Goal: Obtain resource: Download file/media

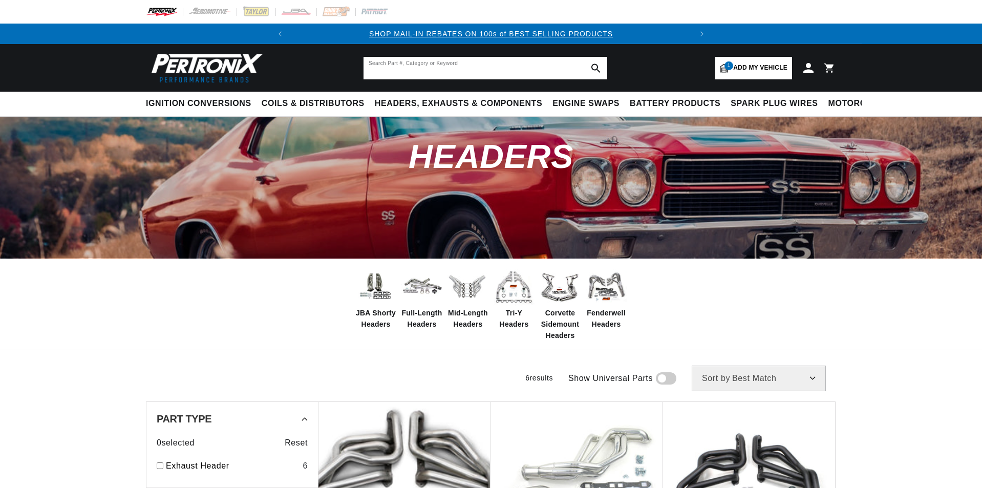
click at [401, 67] on input "text" at bounding box center [486, 68] width 244 height 23
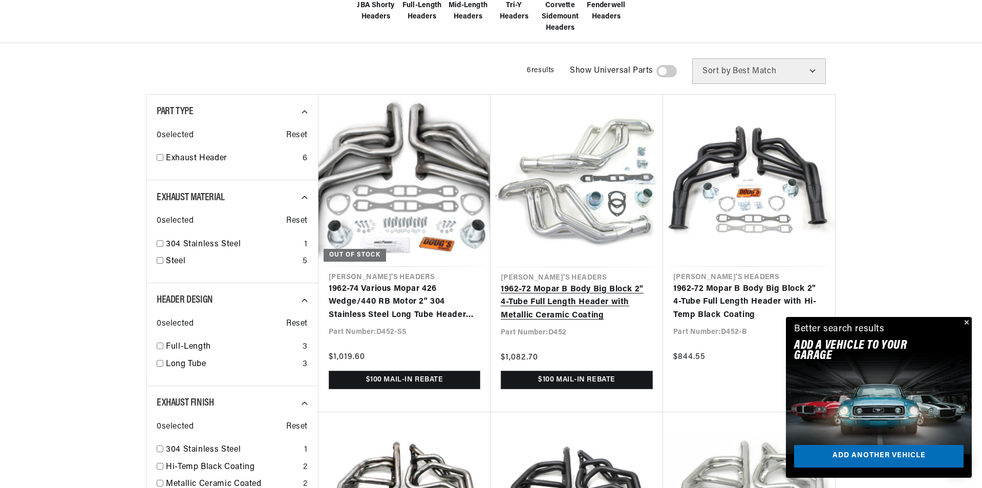
click at [567, 283] on link "1962-72 Mopar B Body Big Block 2" 4-Tube Full Length Header with Metallic Ceram…" at bounding box center [577, 302] width 152 height 39
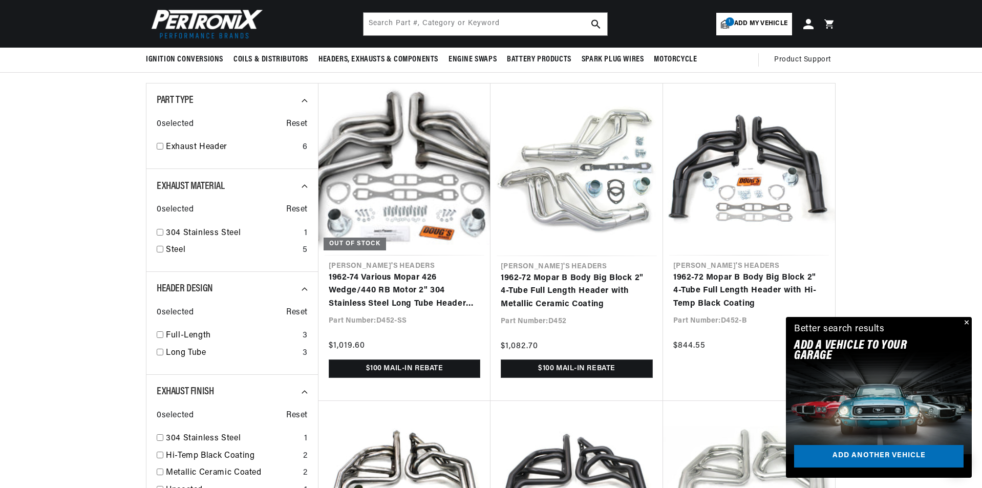
scroll to position [307, 0]
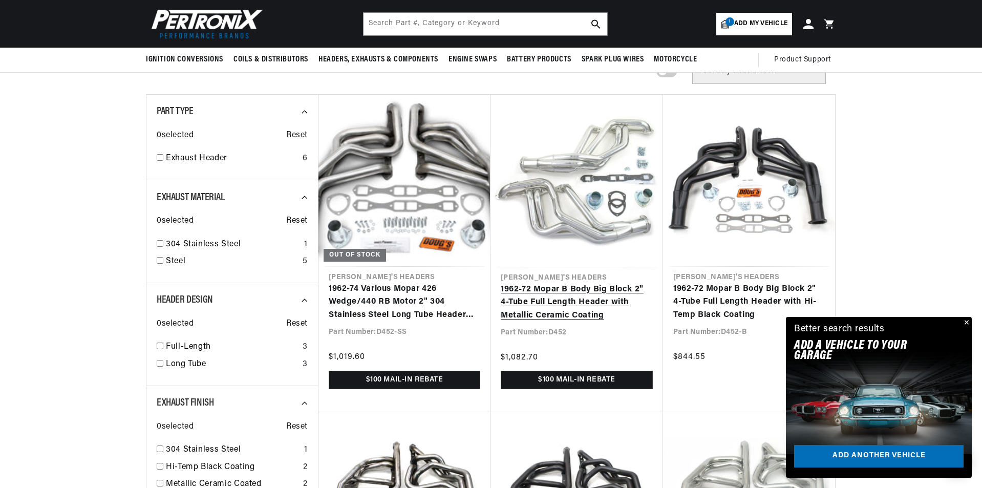
click at [561, 283] on link "1962-72 Mopar B Body Big Block 2" 4-Tube Full Length Header with Metallic Ceram…" at bounding box center [577, 302] width 152 height 39
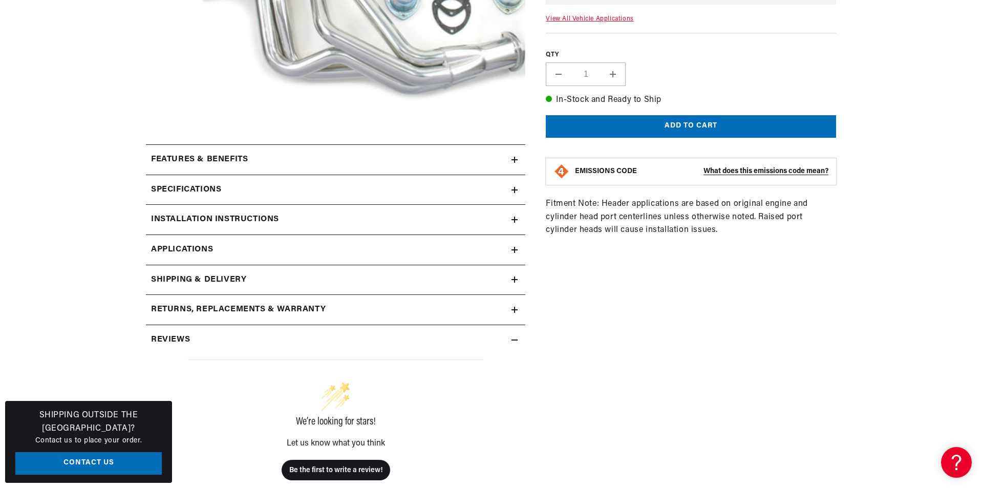
scroll to position [0, 383]
click at [275, 219] on h2 "Installation instructions" at bounding box center [215, 219] width 128 height 13
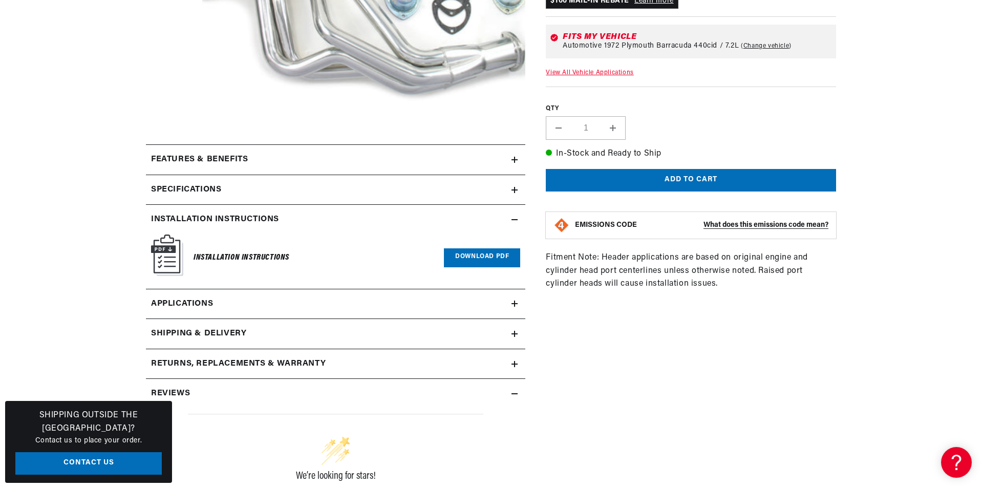
scroll to position [0, 17]
click at [462, 258] on link "Download PDF" at bounding box center [482, 257] width 76 height 19
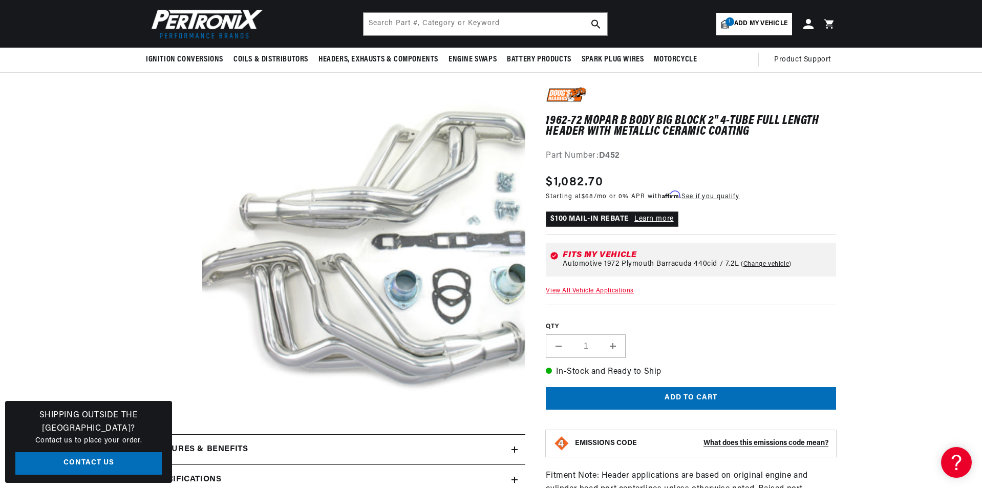
scroll to position [51, 0]
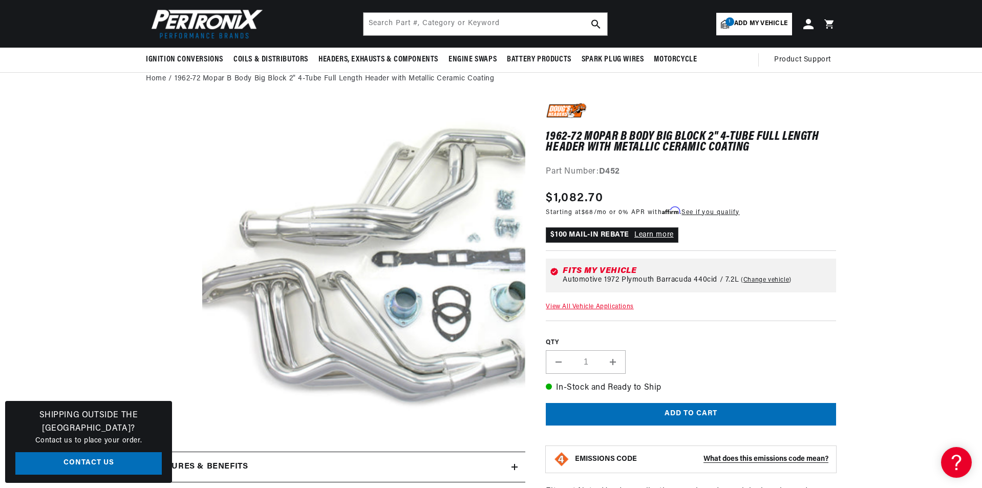
click at [646, 234] on link "Learn more" at bounding box center [654, 235] width 39 height 8
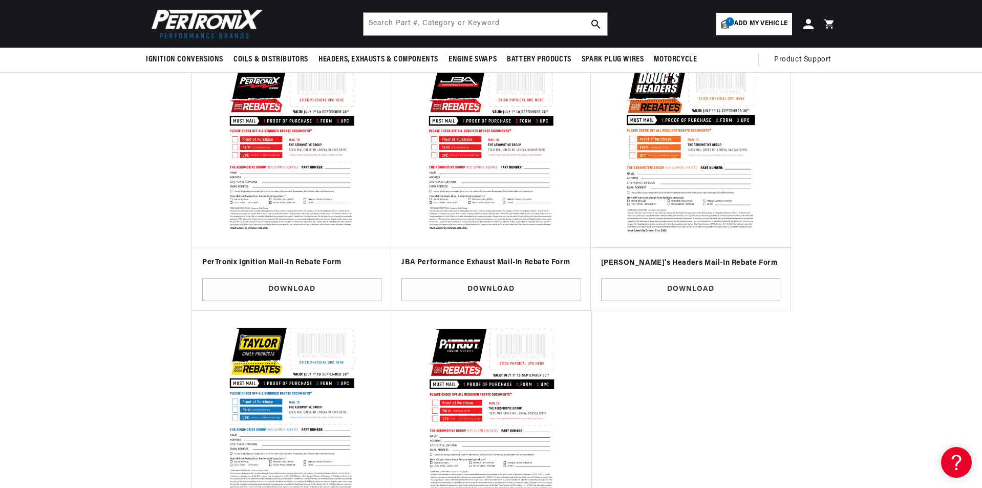
scroll to position [307, 0]
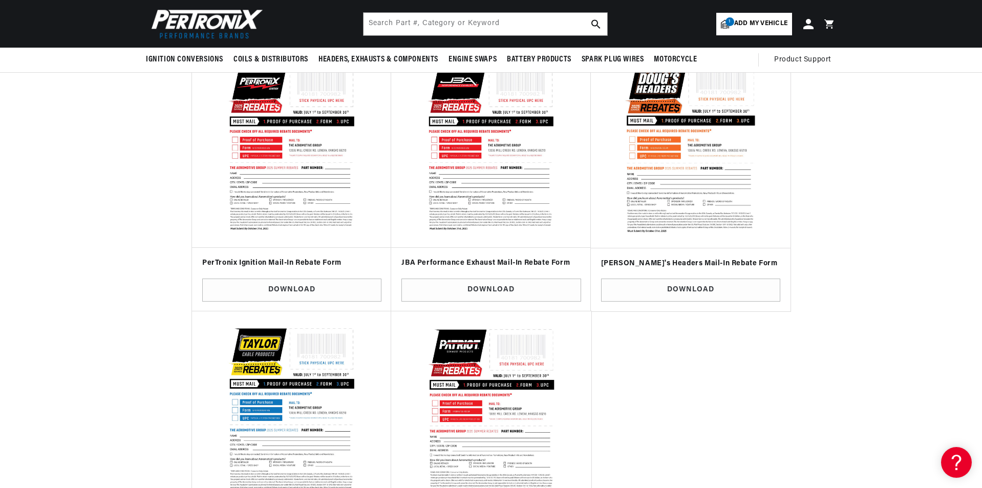
click at [664, 174] on img at bounding box center [690, 147] width 185 height 185
click at [690, 290] on link "Download" at bounding box center [690, 290] width 179 height 23
